Goal: Task Accomplishment & Management: Use online tool/utility

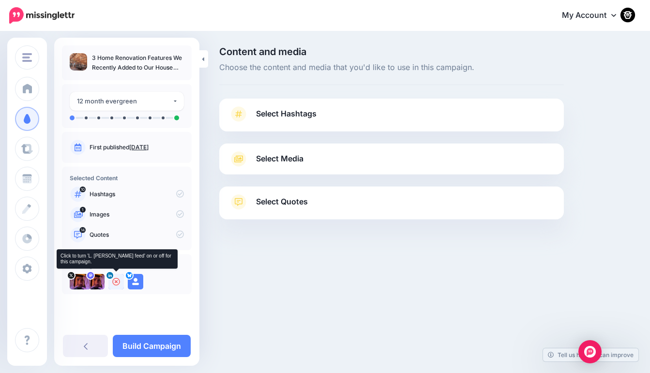
click at [116, 282] on icon at bounding box center [116, 282] width 8 height 8
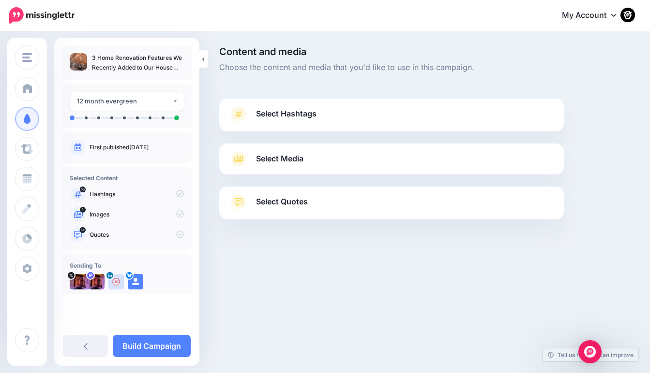
click at [276, 117] on span "Select Hashtags" at bounding box center [286, 113] width 60 height 13
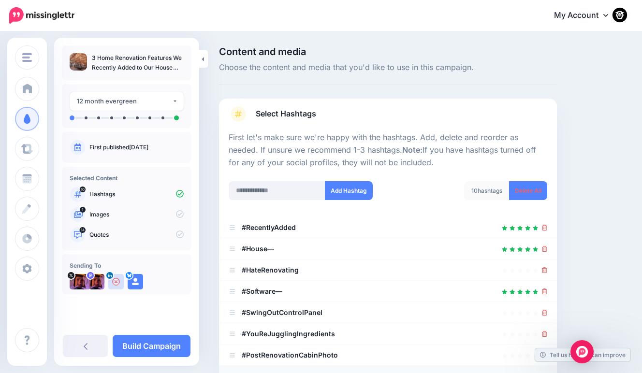
scroll to position [113, 0]
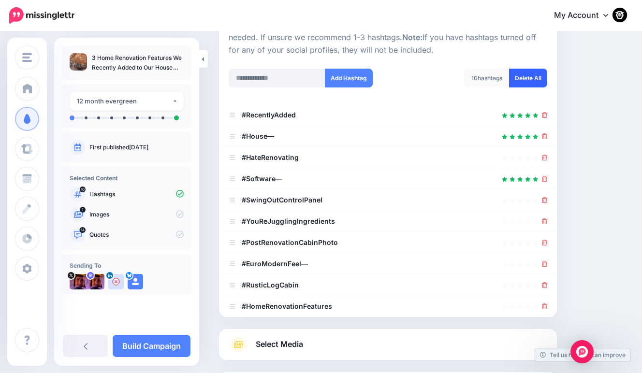
click at [538, 80] on link "Delete All" at bounding box center [528, 78] width 38 height 19
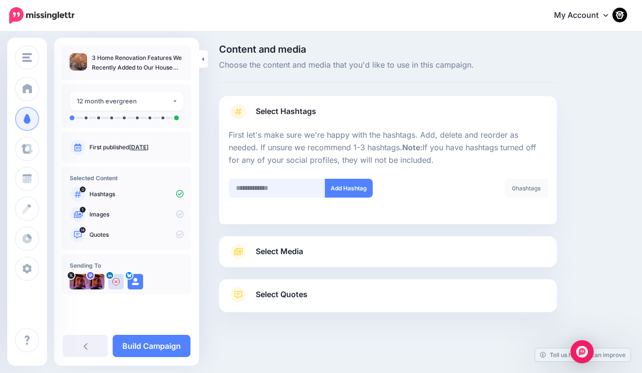
click at [249, 188] on input "text" at bounding box center [277, 188] width 97 height 19
type input "**********"
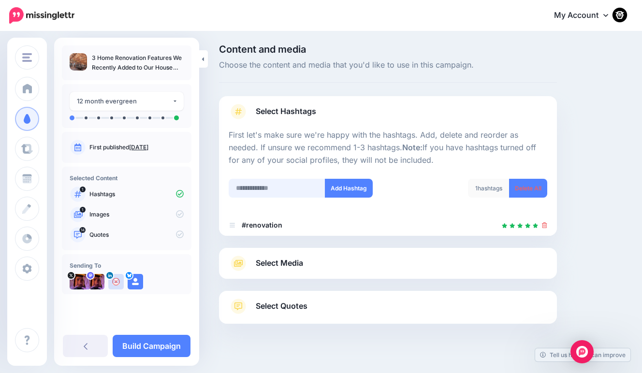
scroll to position [14, 0]
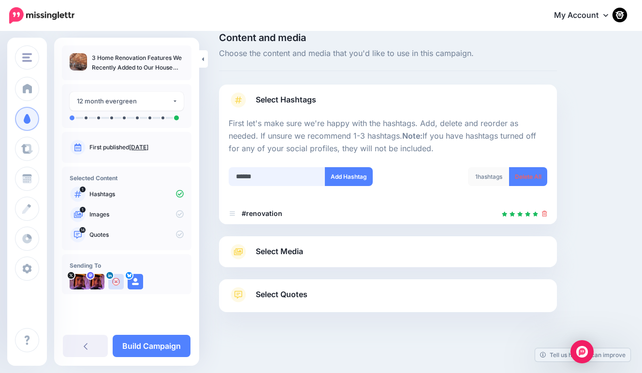
type input "*******"
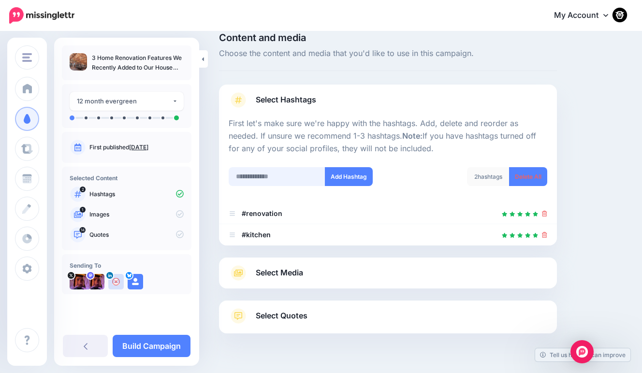
scroll to position [35, 0]
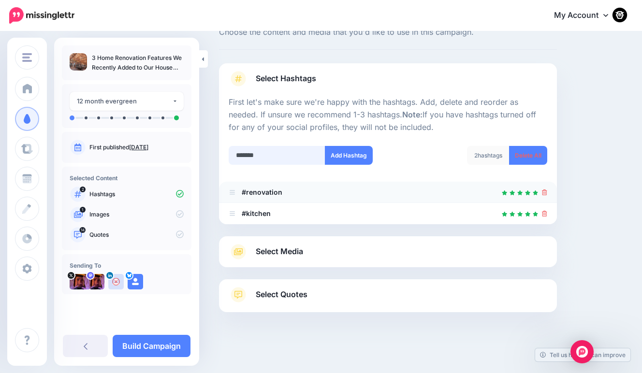
type input "********"
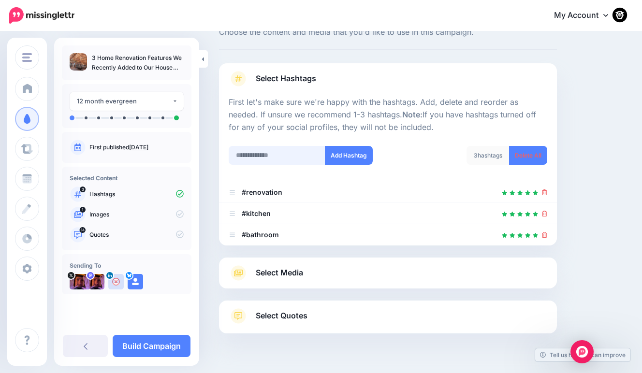
scroll to position [57, 0]
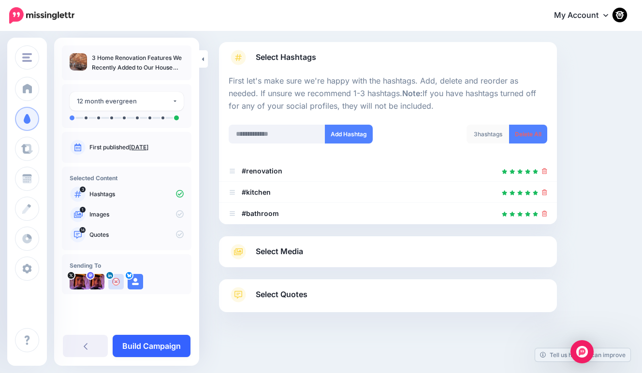
click at [172, 351] on link "Build Campaign" at bounding box center [152, 346] width 78 height 22
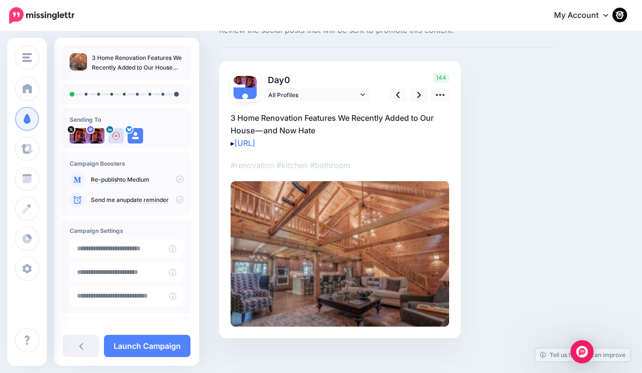
scroll to position [45, 0]
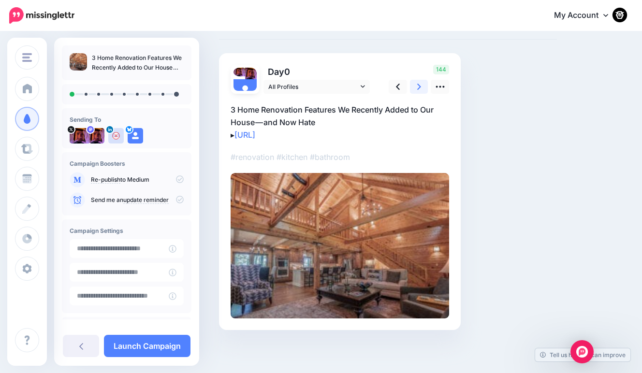
click at [413, 86] on link at bounding box center [419, 87] width 18 height 14
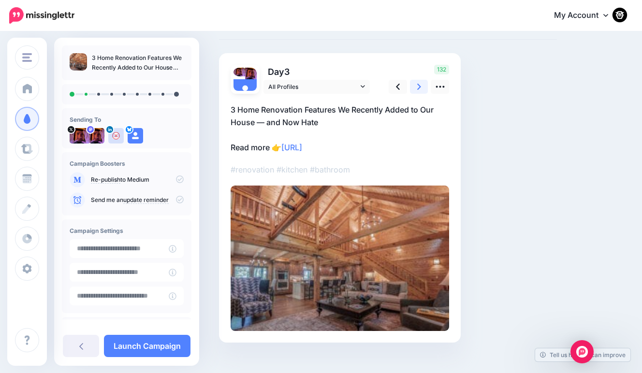
click at [413, 86] on link at bounding box center [419, 87] width 18 height 14
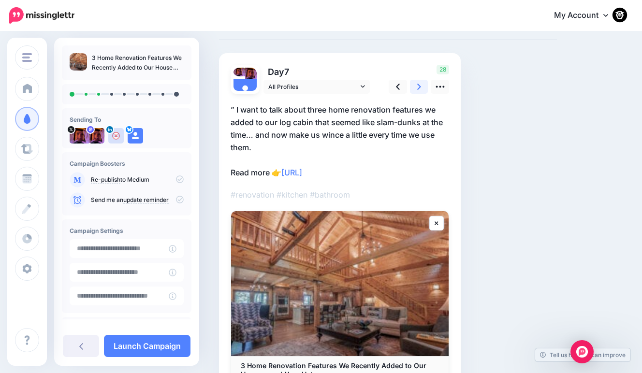
scroll to position [0, 0]
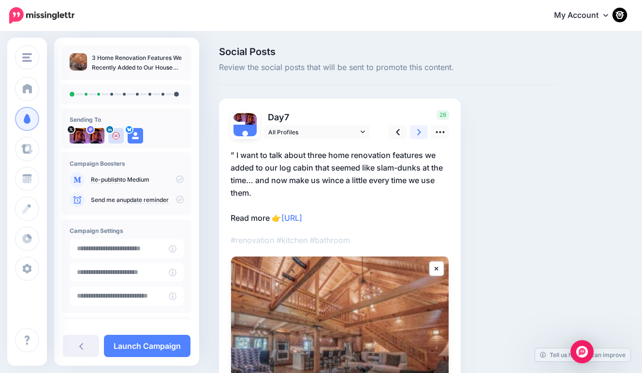
click at [418, 134] on icon at bounding box center [420, 132] width 4 height 6
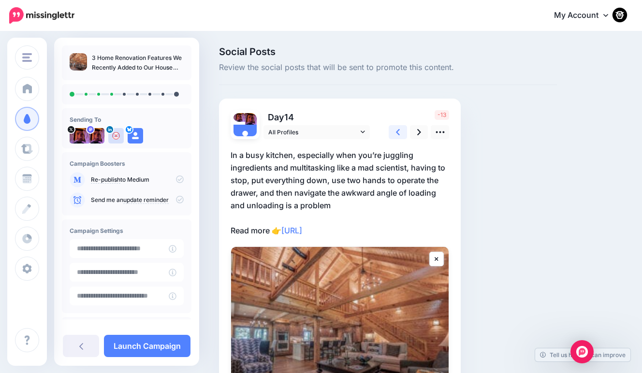
click at [396, 132] on icon at bounding box center [398, 132] width 4 height 10
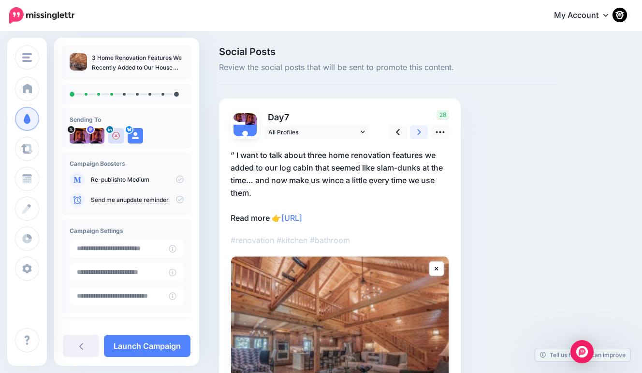
click at [420, 136] on icon at bounding box center [420, 132] width 4 height 10
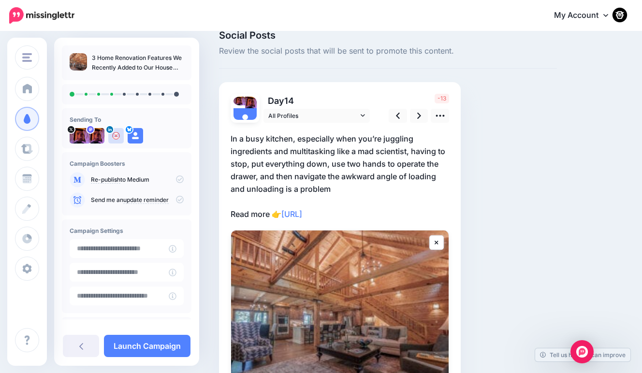
scroll to position [21, 0]
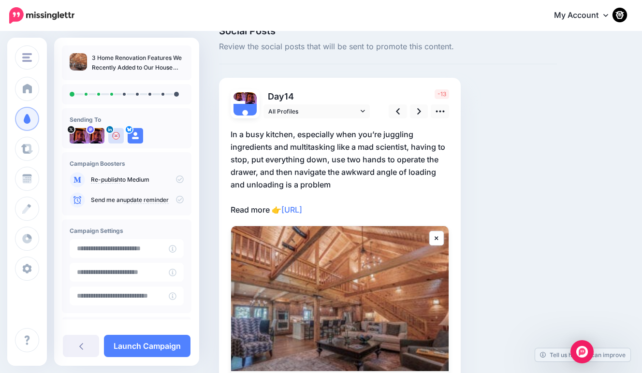
click at [349, 165] on p "In a busy kitchen, especially when you’re juggling ingredients and multitasking…" at bounding box center [340, 172] width 219 height 88
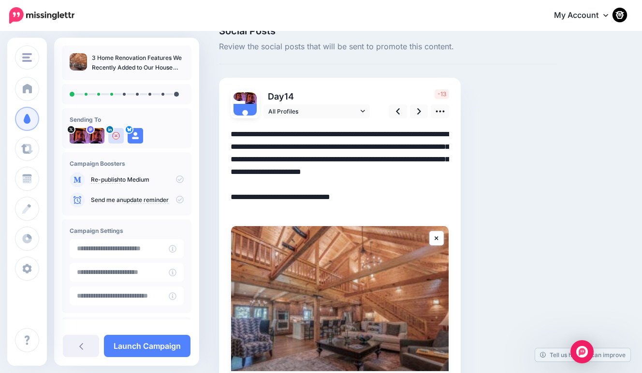
drag, startPoint x: 293, startPoint y: 134, endPoint x: 410, endPoint y: 145, distance: 118.0
click at [410, 145] on textarea "**********" at bounding box center [340, 172] width 219 height 88
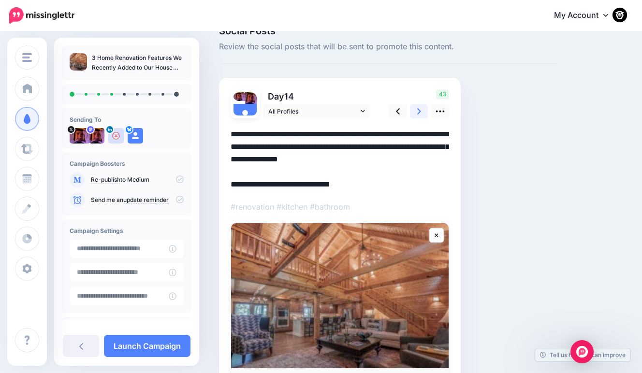
type textarea "**********"
click at [416, 112] on link at bounding box center [419, 111] width 18 height 14
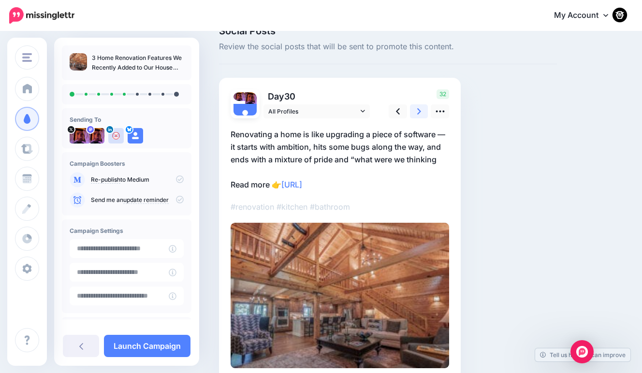
click at [416, 112] on link at bounding box center [419, 111] width 18 height 14
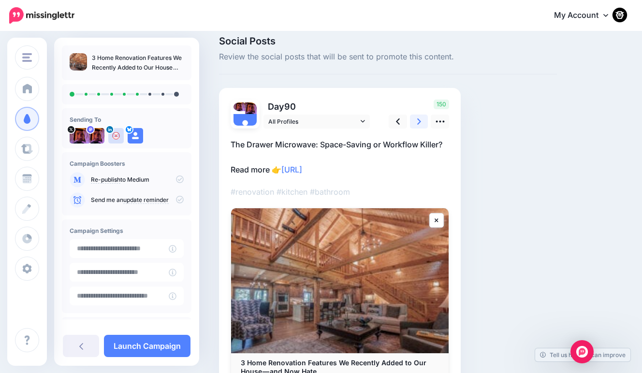
click at [418, 119] on icon at bounding box center [420, 122] width 4 height 6
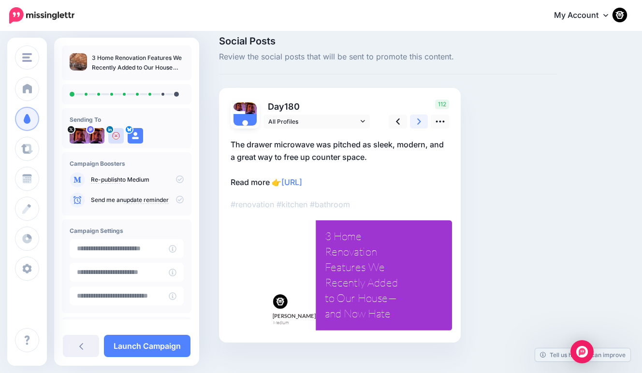
click at [418, 119] on icon at bounding box center [420, 122] width 4 height 6
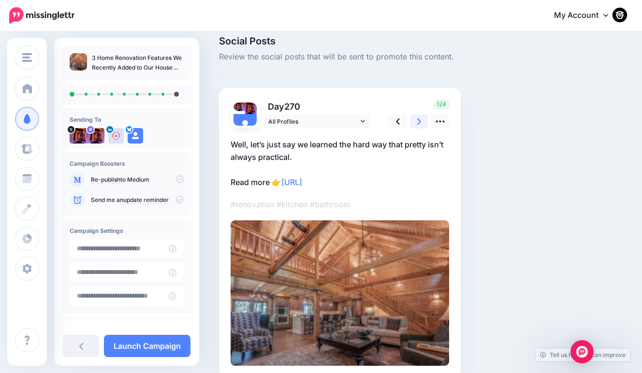
click at [418, 119] on icon at bounding box center [420, 122] width 4 height 6
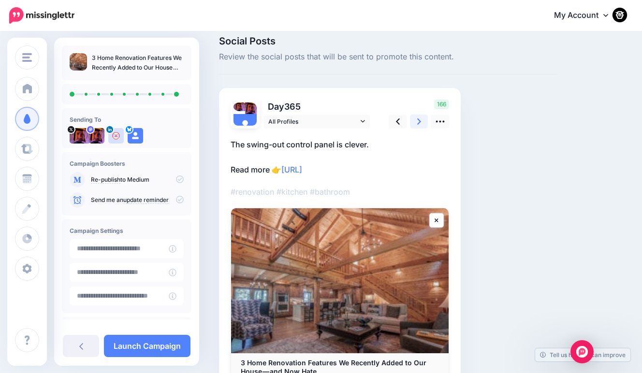
scroll to position [82, 0]
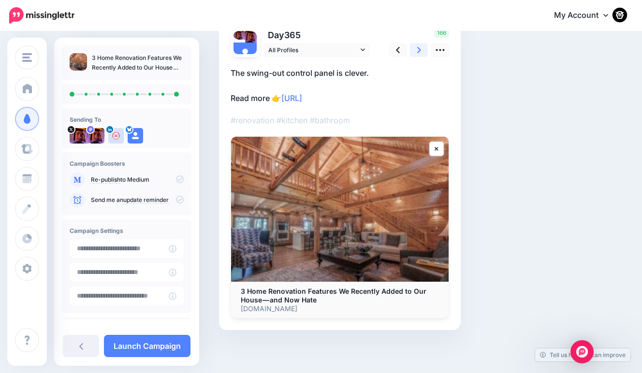
click at [418, 49] on icon at bounding box center [420, 50] width 4 height 10
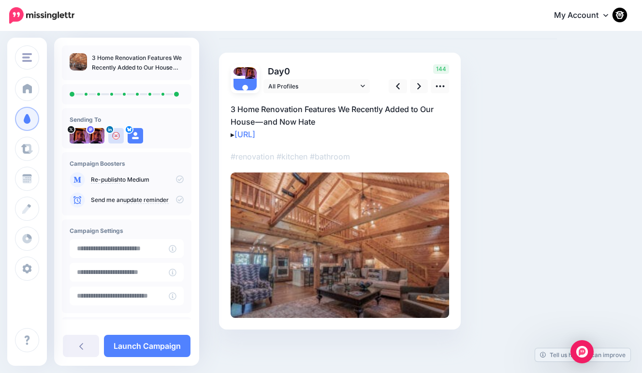
scroll to position [45, 0]
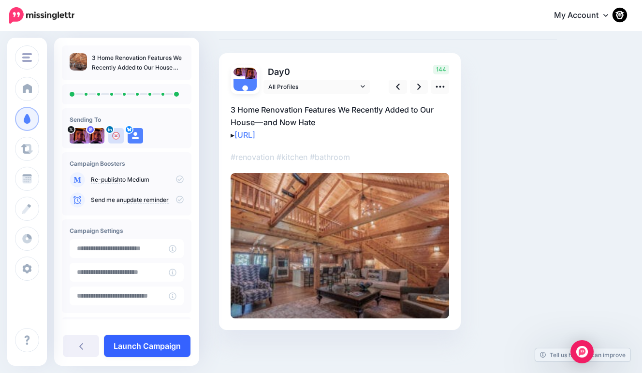
click at [149, 343] on link "Launch Campaign" at bounding box center [147, 346] width 87 height 22
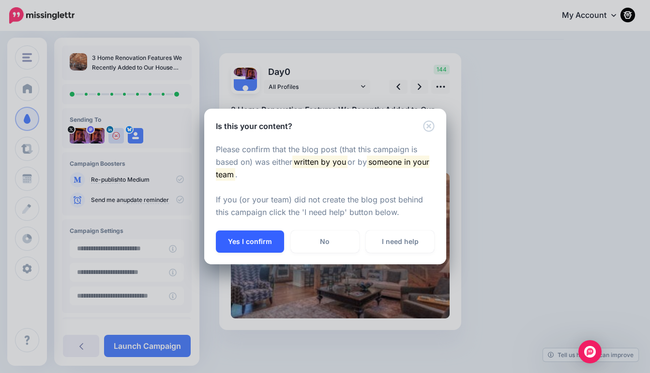
click at [246, 243] on button "Yes I confirm" at bounding box center [250, 242] width 68 height 22
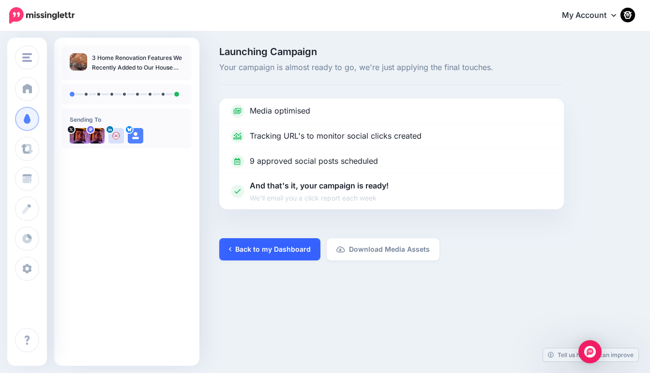
click at [245, 256] on link "Back to my Dashboard" at bounding box center [269, 250] width 101 height 22
